Goal: Task Accomplishment & Management: Complete application form

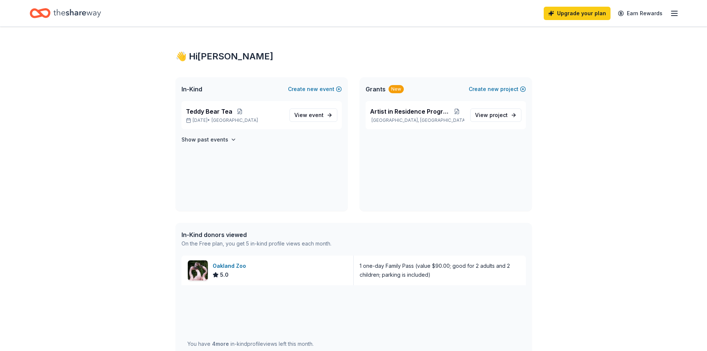
click at [200, 53] on div "👋 Hi Joan" at bounding box center [354, 57] width 357 height 12
drag, startPoint x: 181, startPoint y: 63, endPoint x: 145, endPoint y: 48, distance: 39.3
click at [180, 61] on div "👋 Hi Joan In-Kind Create new event Teddy Bear Tea Dec 06, 2025 • SF Bay Area Vi…" at bounding box center [354, 279] width 380 height 504
click at [64, 11] on icon "Home" at bounding box center [77, 13] width 48 height 15
click at [61, 10] on icon "Home" at bounding box center [77, 13] width 48 height 15
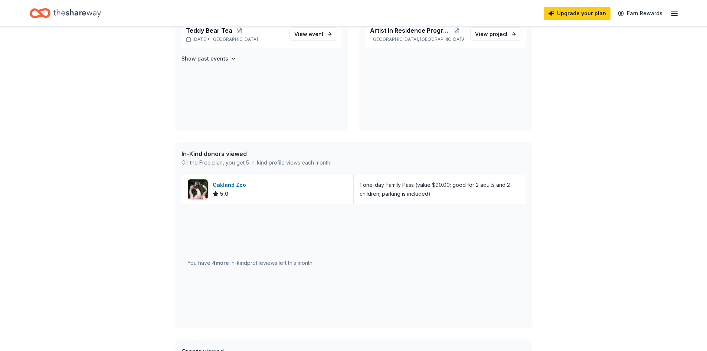
scroll to position [233, 0]
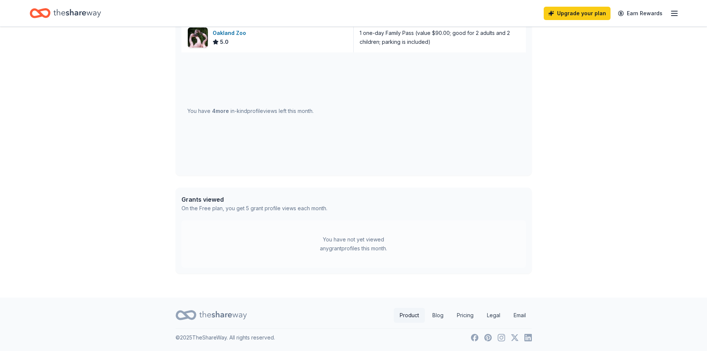
click at [408, 311] on link "Product" at bounding box center [409, 315] width 31 height 15
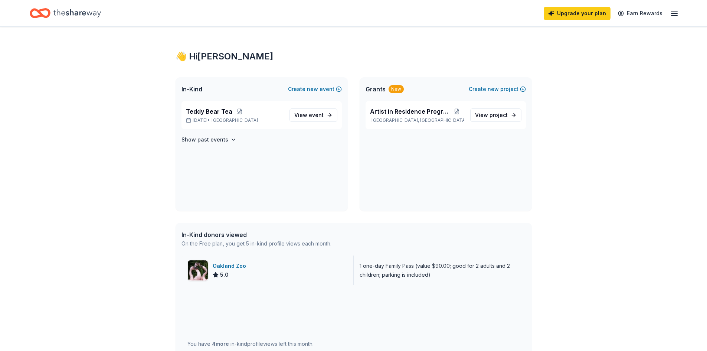
click at [223, 262] on div "Oakland Zoo" at bounding box center [231, 265] width 36 height 9
click at [72, 10] on icon "Home" at bounding box center [77, 13] width 48 height 15
click at [71, 10] on icon "Home" at bounding box center [77, 13] width 48 height 15
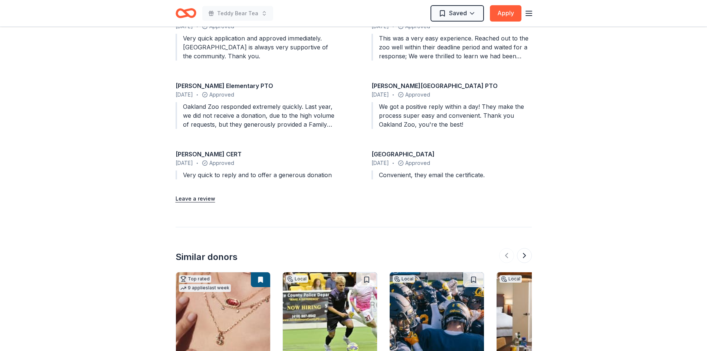
scroll to position [854, 0]
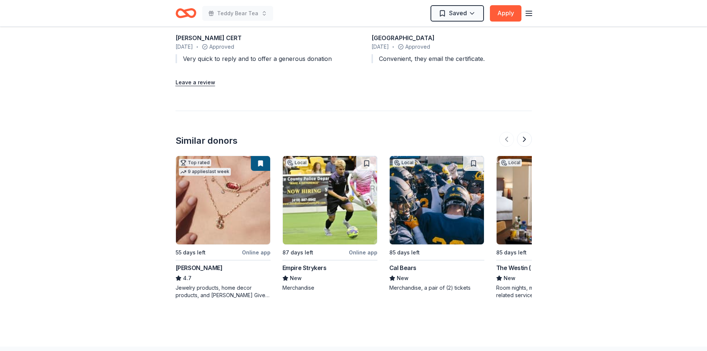
click at [231, 196] on img at bounding box center [223, 200] width 94 height 88
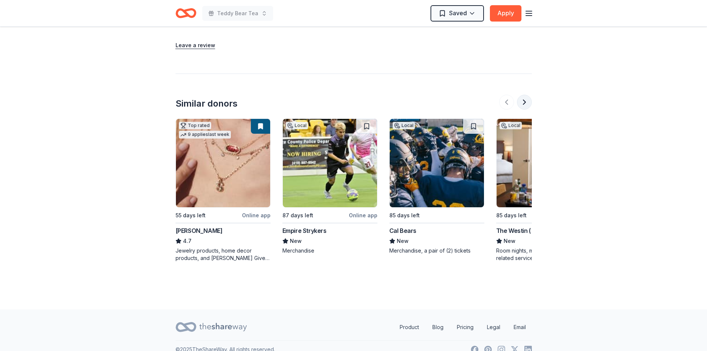
click at [526, 100] on button at bounding box center [524, 102] width 15 height 15
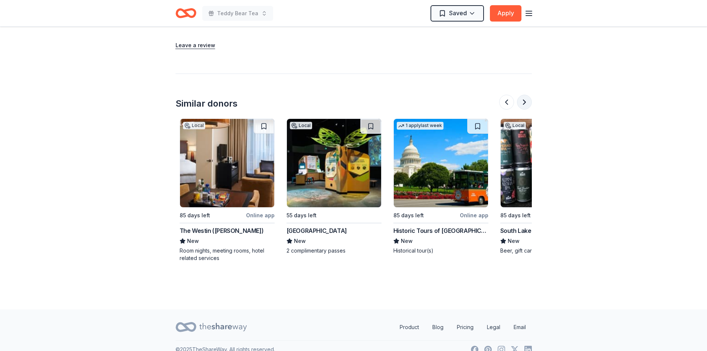
scroll to position [0, 321]
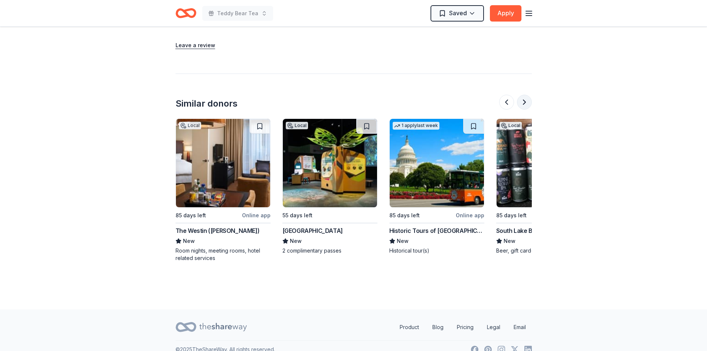
click at [523, 100] on button at bounding box center [524, 102] width 15 height 15
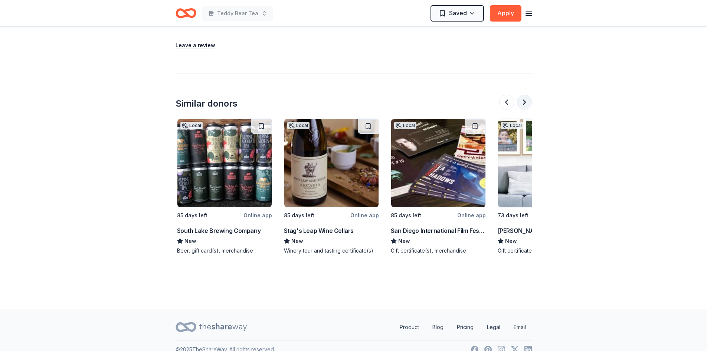
scroll to position [0, 642]
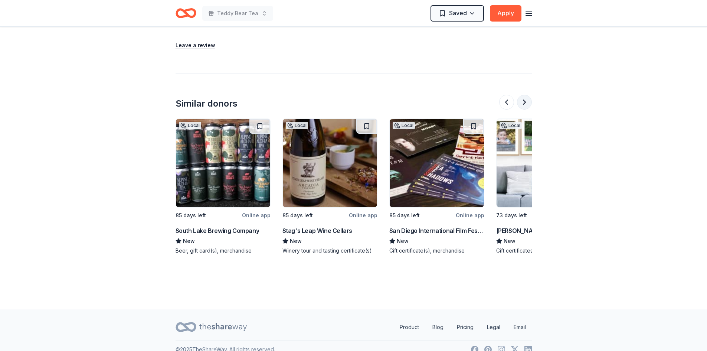
click at [523, 100] on button at bounding box center [524, 102] width 15 height 15
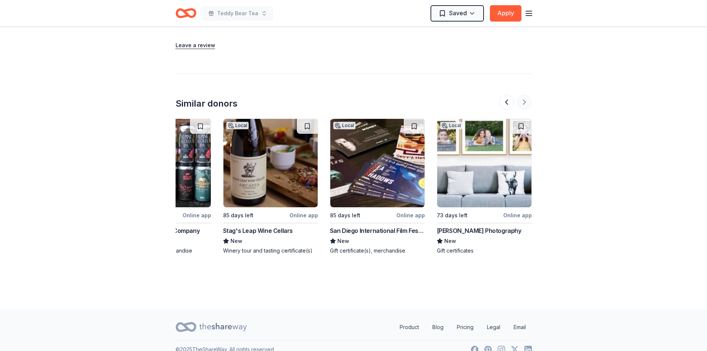
click at [523, 100] on div at bounding box center [515, 102] width 33 height 15
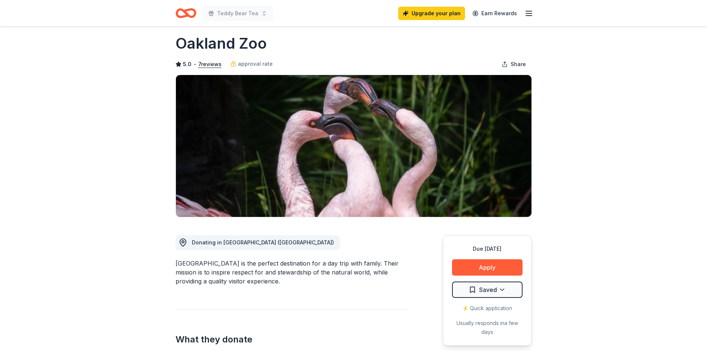
scroll to position [0, 0]
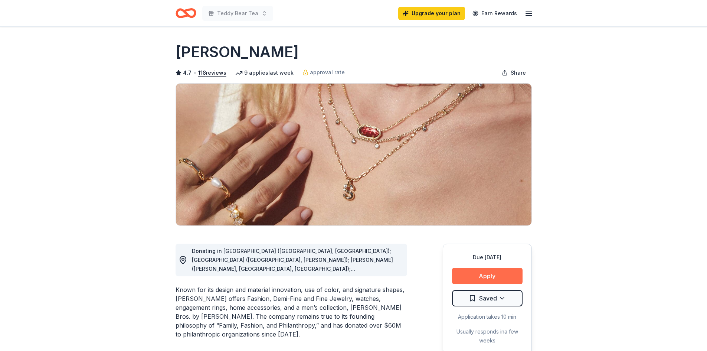
click at [491, 273] on button "Apply" at bounding box center [487, 276] width 71 height 16
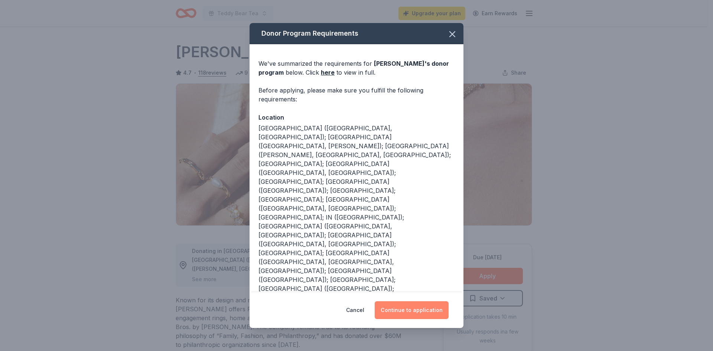
click at [402, 306] on button "Continue to application" at bounding box center [412, 310] width 74 height 18
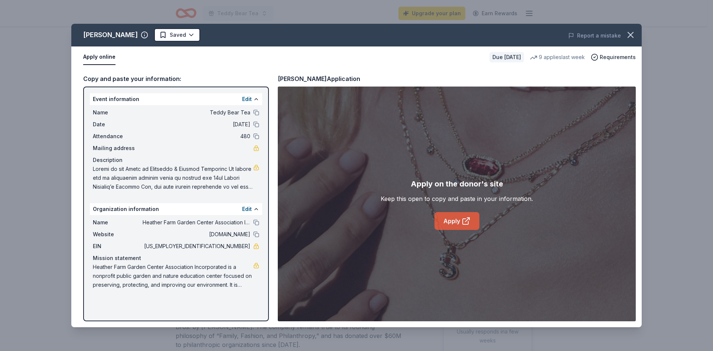
click at [458, 217] on link "Apply" at bounding box center [457, 221] width 45 height 18
